Goal: Information Seeking & Learning: Learn about a topic

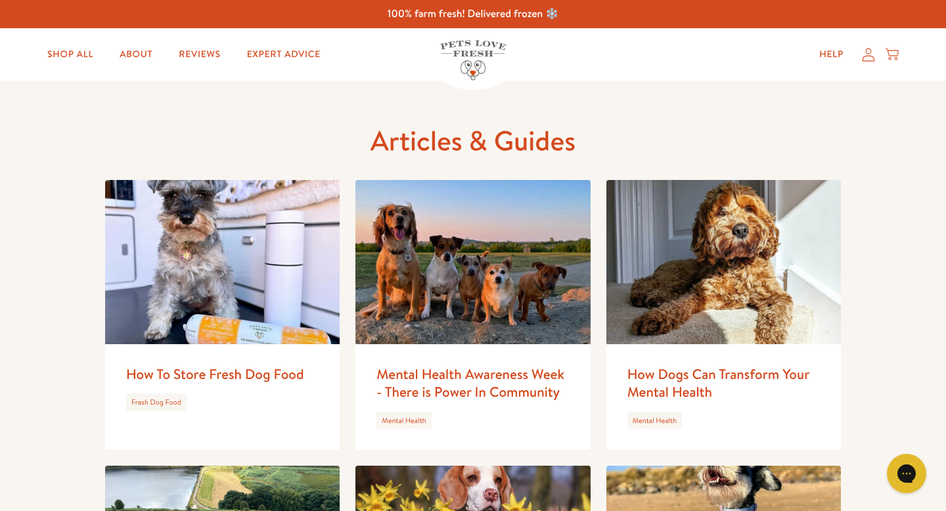
click at [272, 338] on img at bounding box center [222, 262] width 235 height 164
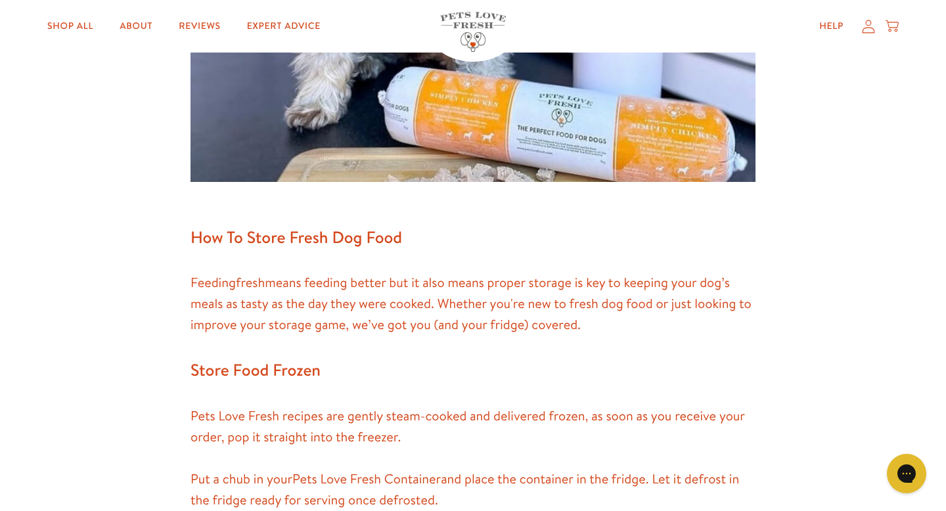
scroll to position [561, 0]
